Goal: Check status: Check status

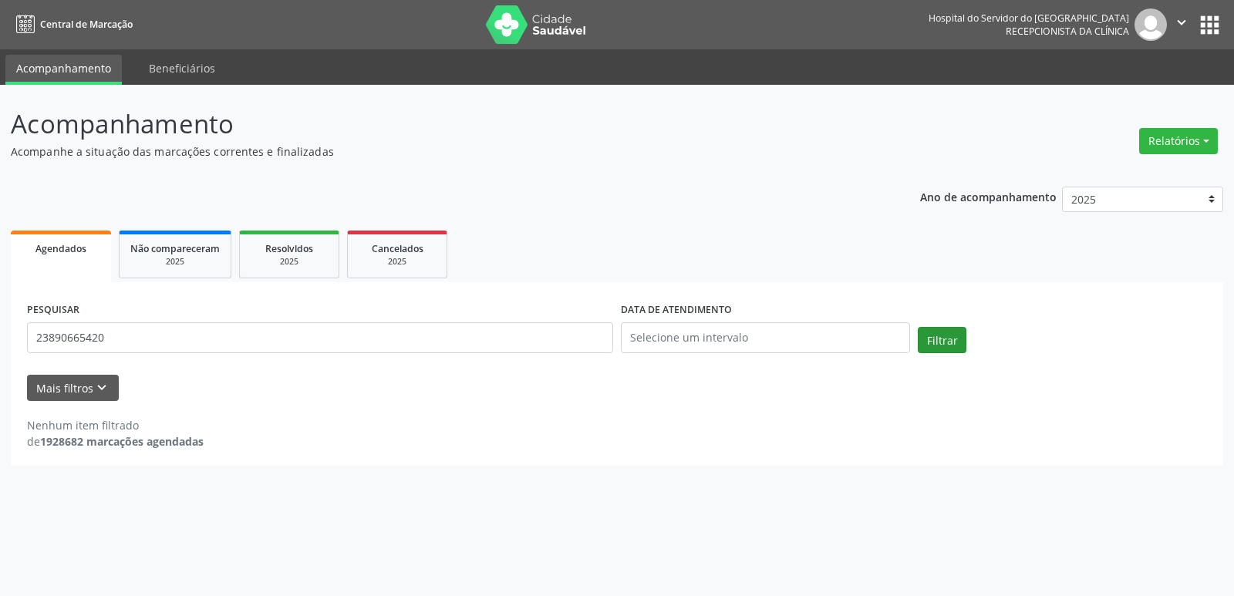
type input "23890665420"
click at [951, 338] on button "Filtrar" at bounding box center [941, 340] width 49 height 26
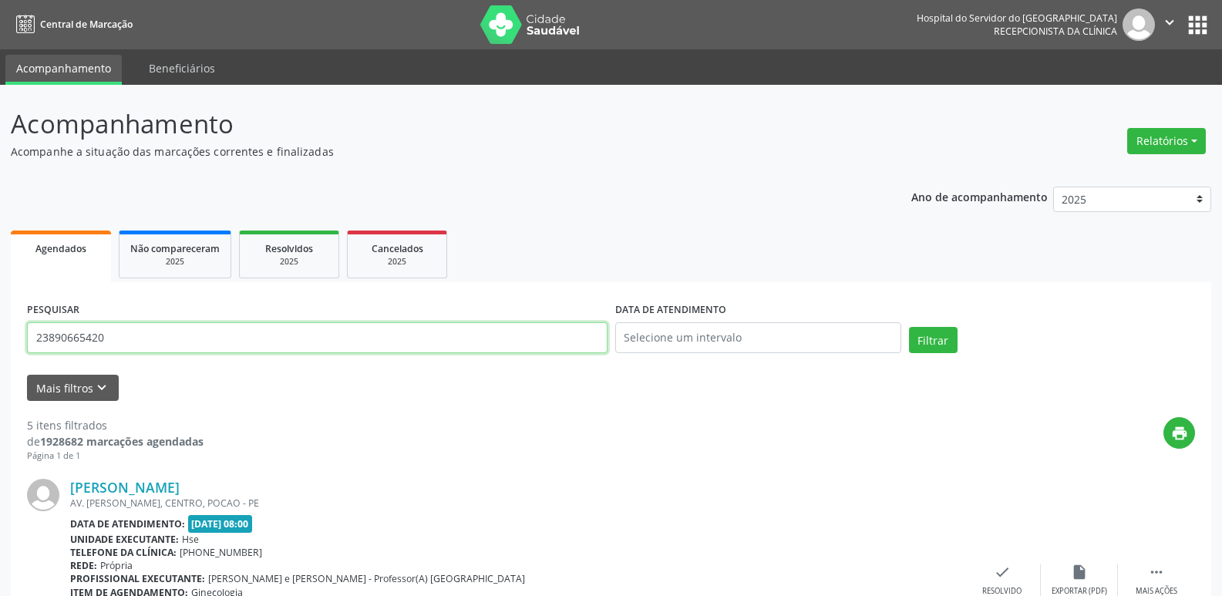
drag, startPoint x: 142, startPoint y: 341, endPoint x: 2, endPoint y: 251, distance: 166.4
click at [247, 335] on input "text" at bounding box center [317, 337] width 581 height 31
type input "01672240425"
click at [939, 342] on button "Filtrar" at bounding box center [933, 340] width 49 height 26
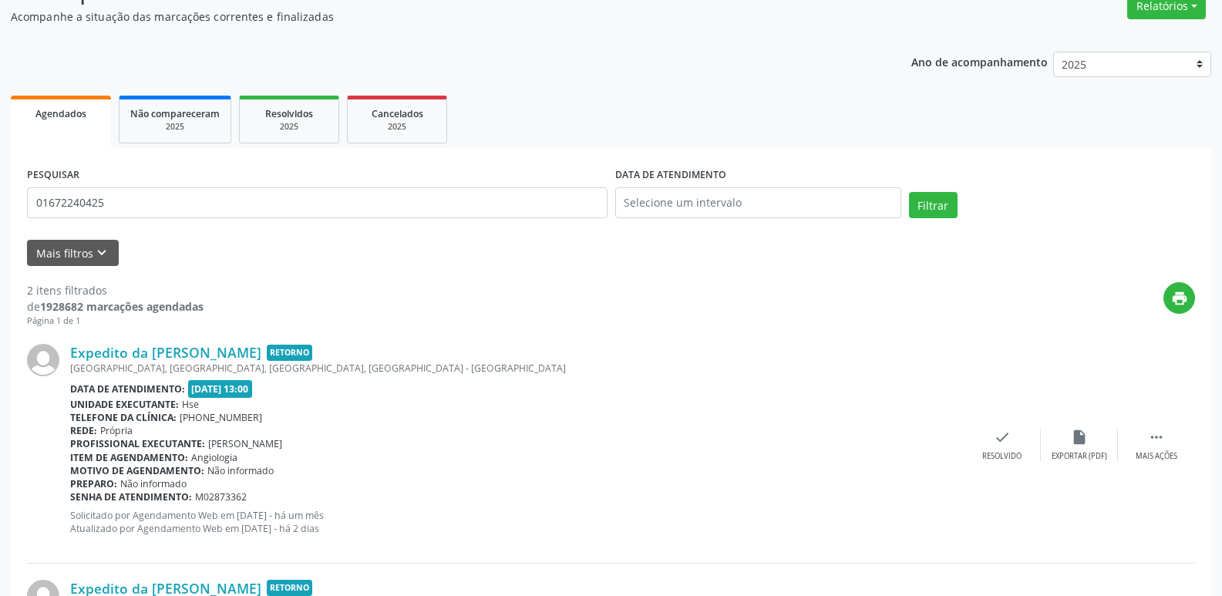
scroll to position [351, 0]
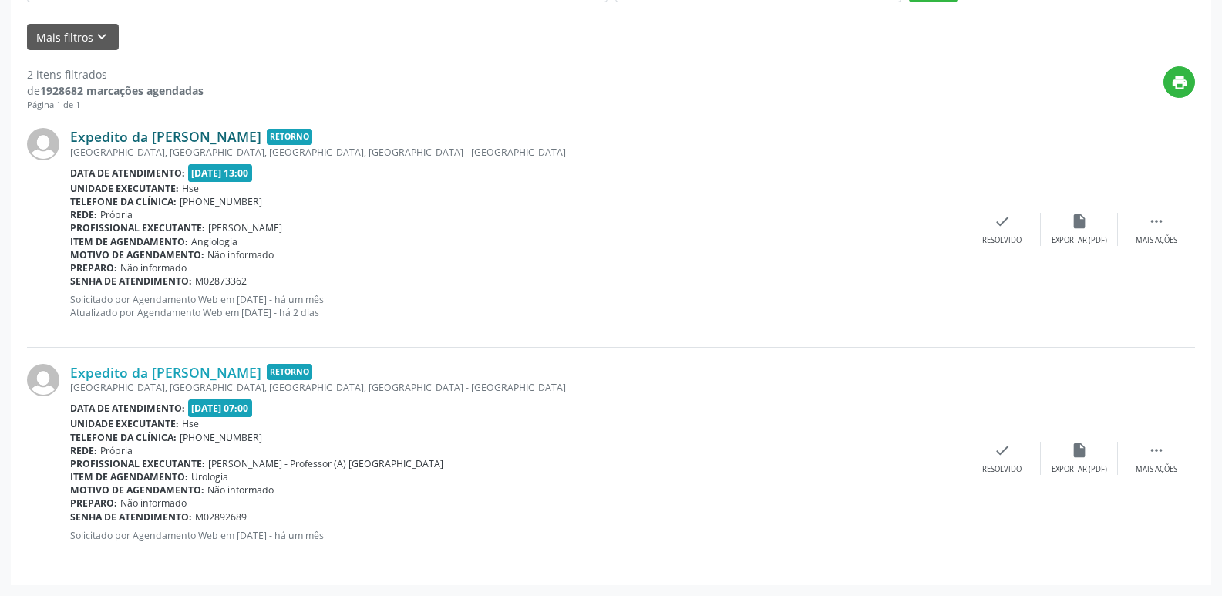
click at [190, 134] on link "Expedito da [PERSON_NAME]" at bounding box center [165, 136] width 191 height 17
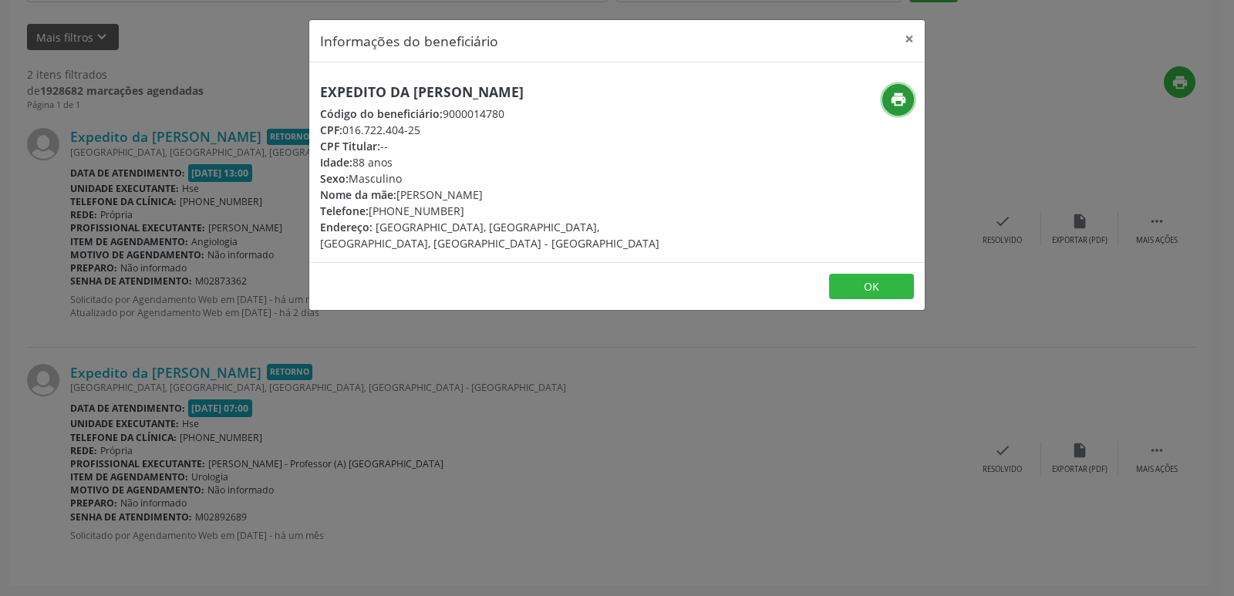
click at [895, 96] on icon "print" at bounding box center [898, 99] width 17 height 17
drag, startPoint x: 914, startPoint y: 39, endPoint x: 860, endPoint y: 22, distance: 56.6
click at [914, 39] on button "×" at bounding box center [909, 39] width 31 height 38
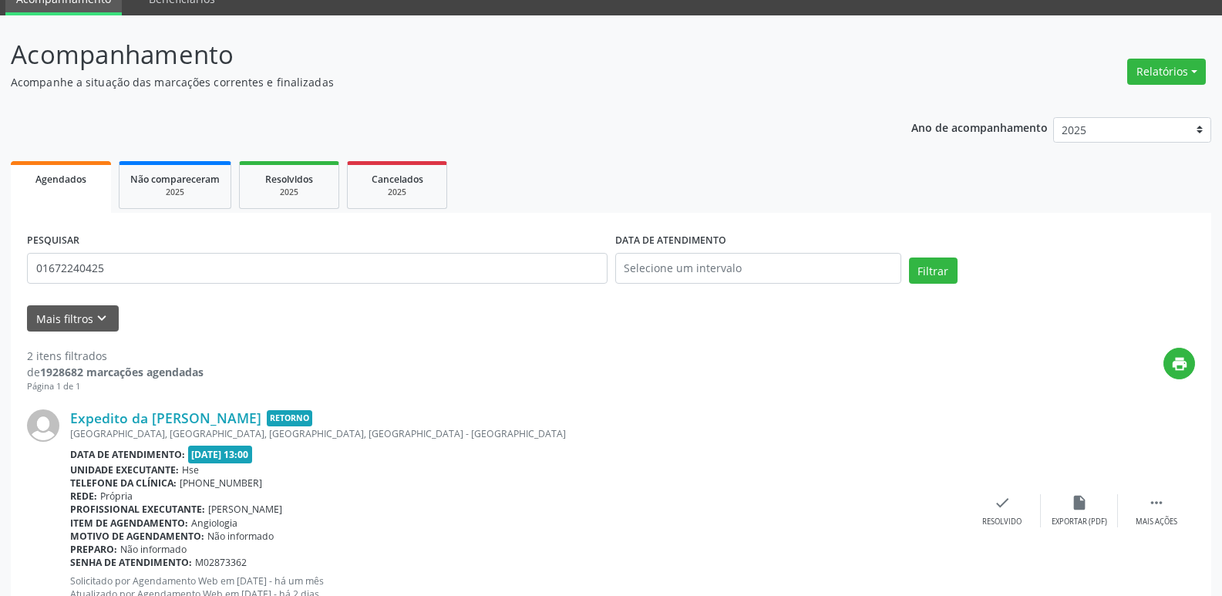
scroll to position [42, 0]
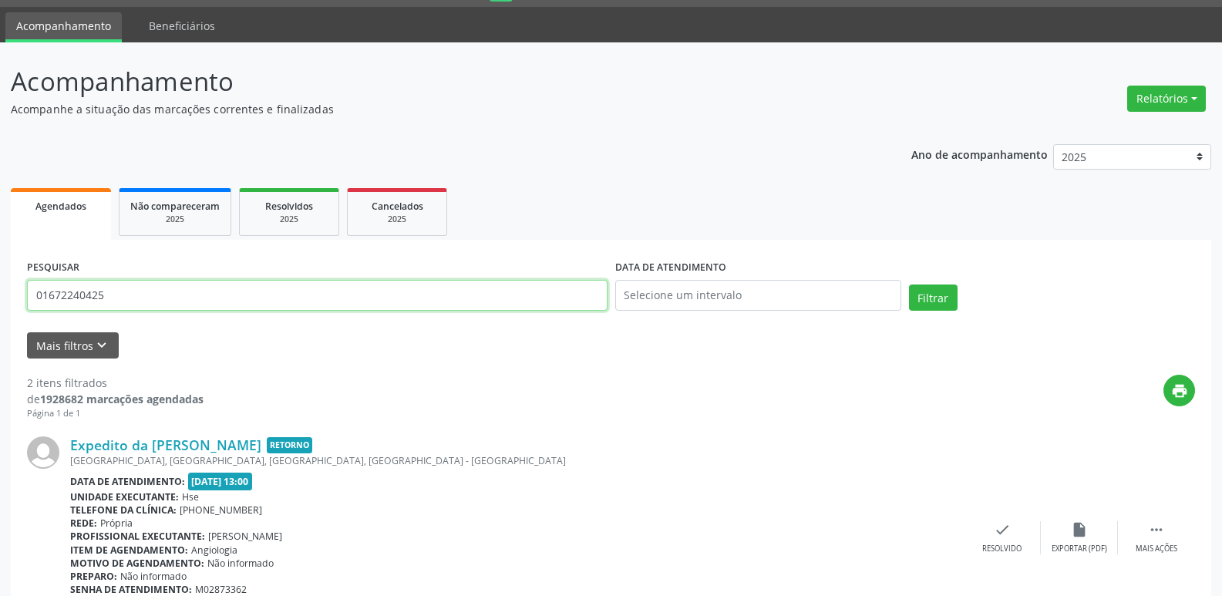
drag, startPoint x: 111, startPoint y: 297, endPoint x: 0, endPoint y: 276, distance: 113.0
click at [0, 277] on div "Acompanhamento Acompanhe a situação das marcações correntes e finalizadas Relat…" at bounding box center [611, 473] width 1222 height 862
type input "33707650472"
click at [950, 301] on button "Filtrar" at bounding box center [933, 297] width 49 height 26
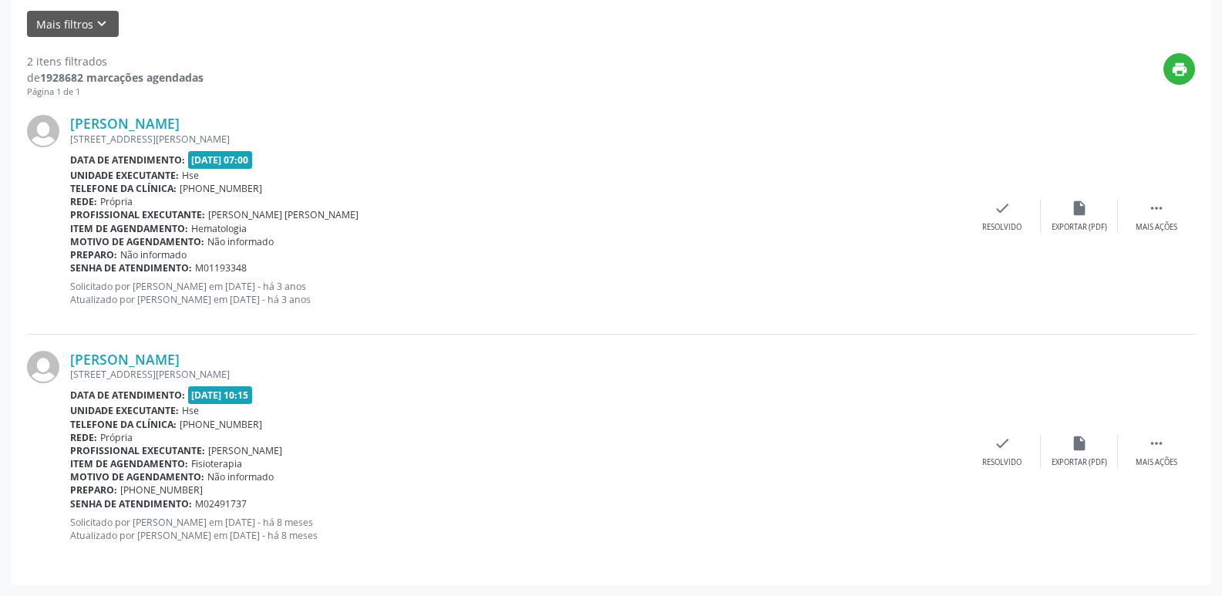
scroll to position [0, 0]
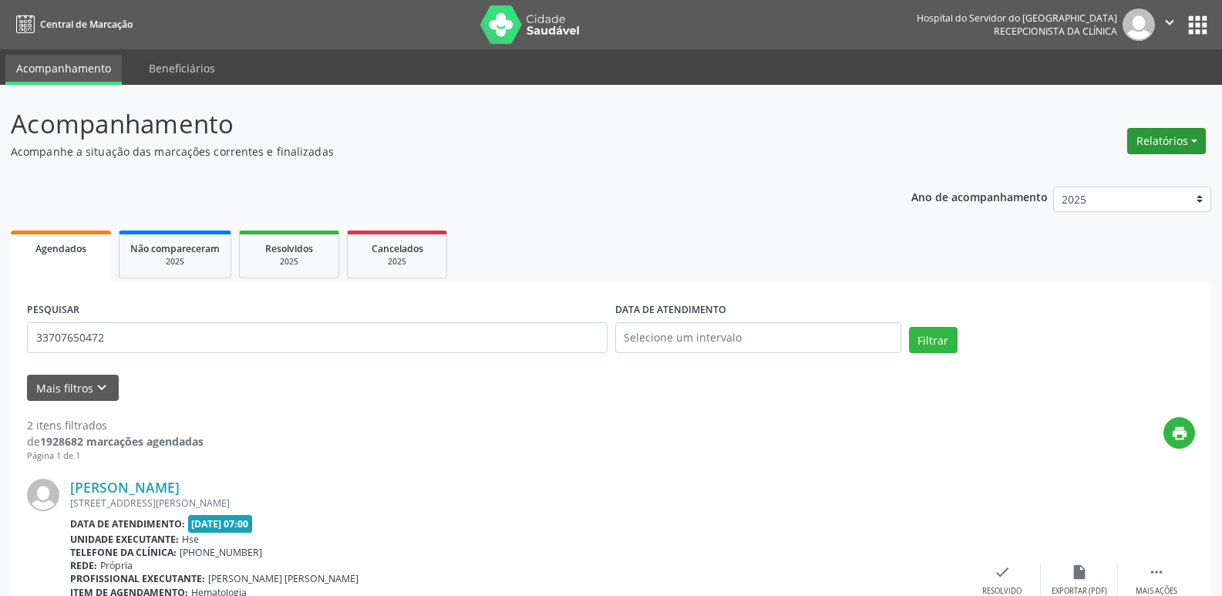
click at [1190, 140] on button "Relatórios" at bounding box center [1166, 141] width 79 height 26
click at [850, 153] on p "Acompanhe a situação das marcações correntes e finalizadas" at bounding box center [431, 151] width 840 height 16
click at [1164, 146] on button "Relatórios" at bounding box center [1166, 141] width 79 height 26
click at [990, 143] on header "Acompanhamento Acompanhe a situação das marcações correntes e finalizadas Relat…" at bounding box center [611, 132] width 1200 height 55
click at [86, 390] on button "Mais filtros keyboard_arrow_down" at bounding box center [73, 388] width 92 height 27
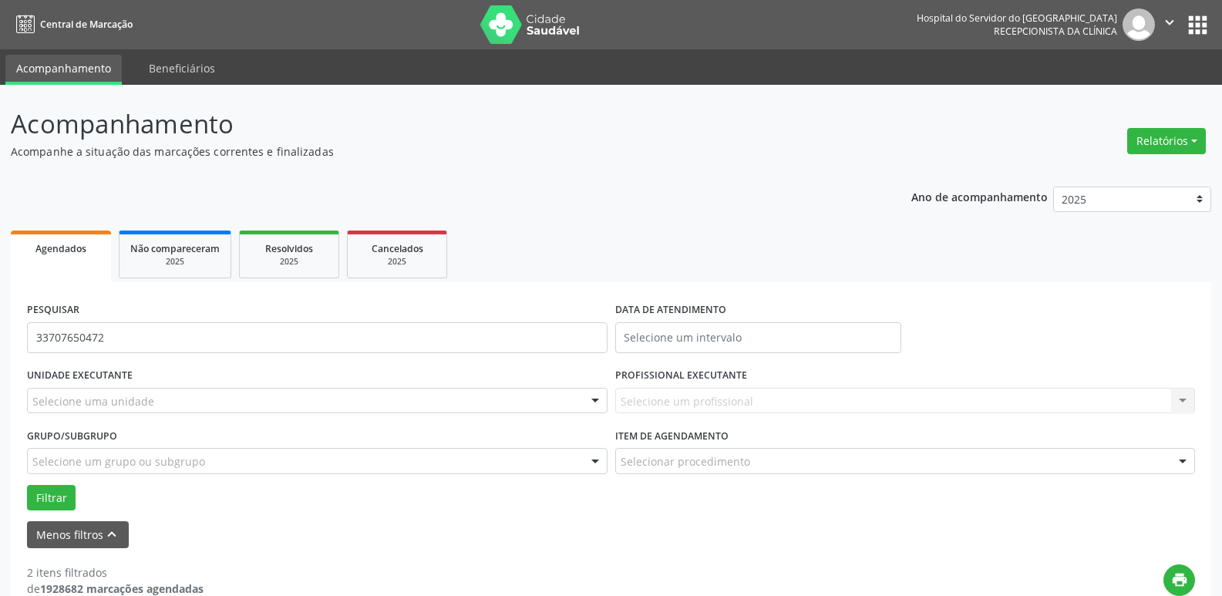
click at [784, 407] on div "Selecione um profissional Nenhum resultado encontrado para: " " Não há nenhuma …" at bounding box center [905, 401] width 581 height 26
click at [786, 407] on div "Selecione um profissional Nenhum resultado encontrado para: " " Não há nenhuma …" at bounding box center [905, 401] width 581 height 26
